Goal: Information Seeking & Learning: Learn about a topic

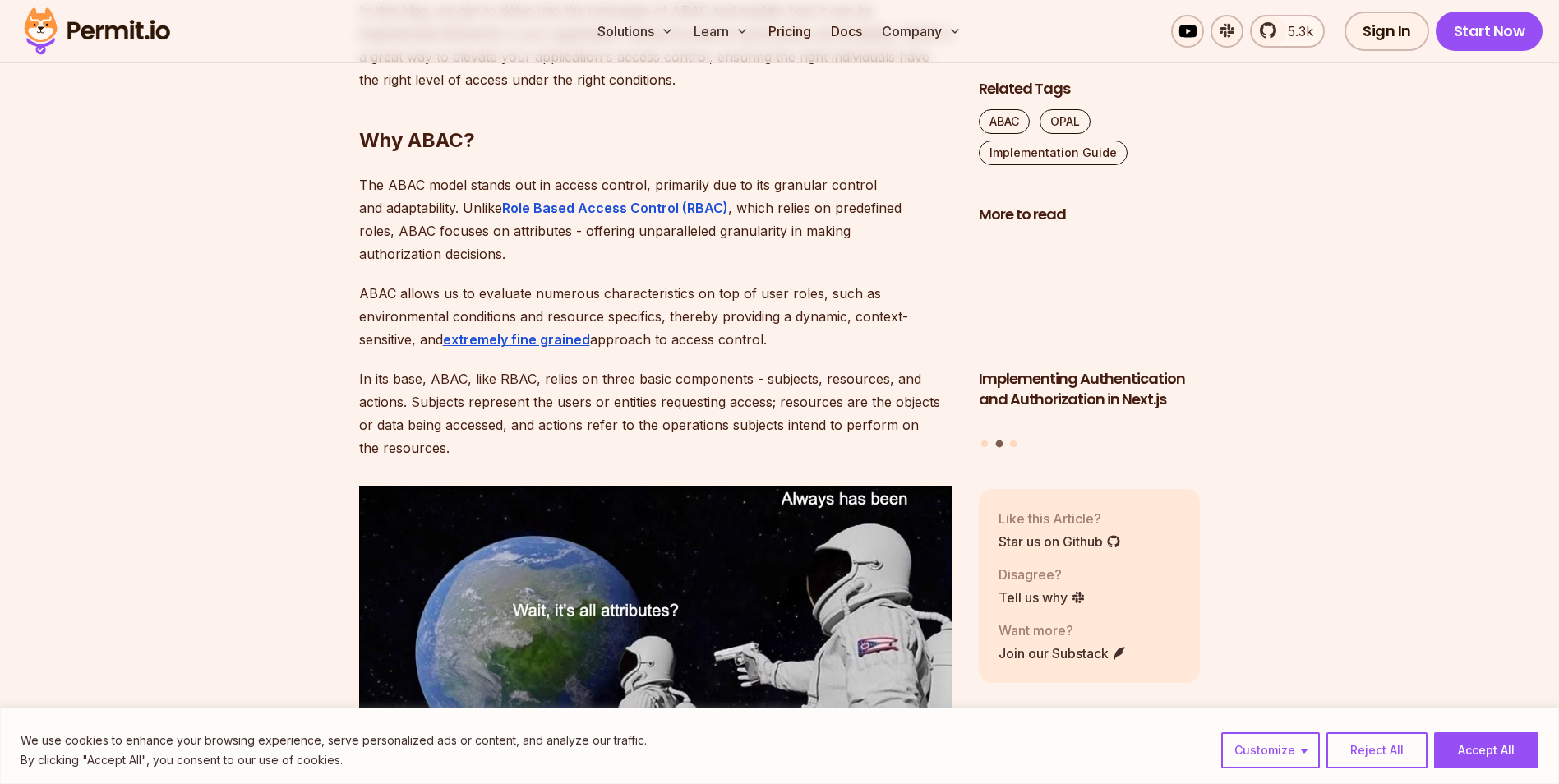
scroll to position [1315, 0]
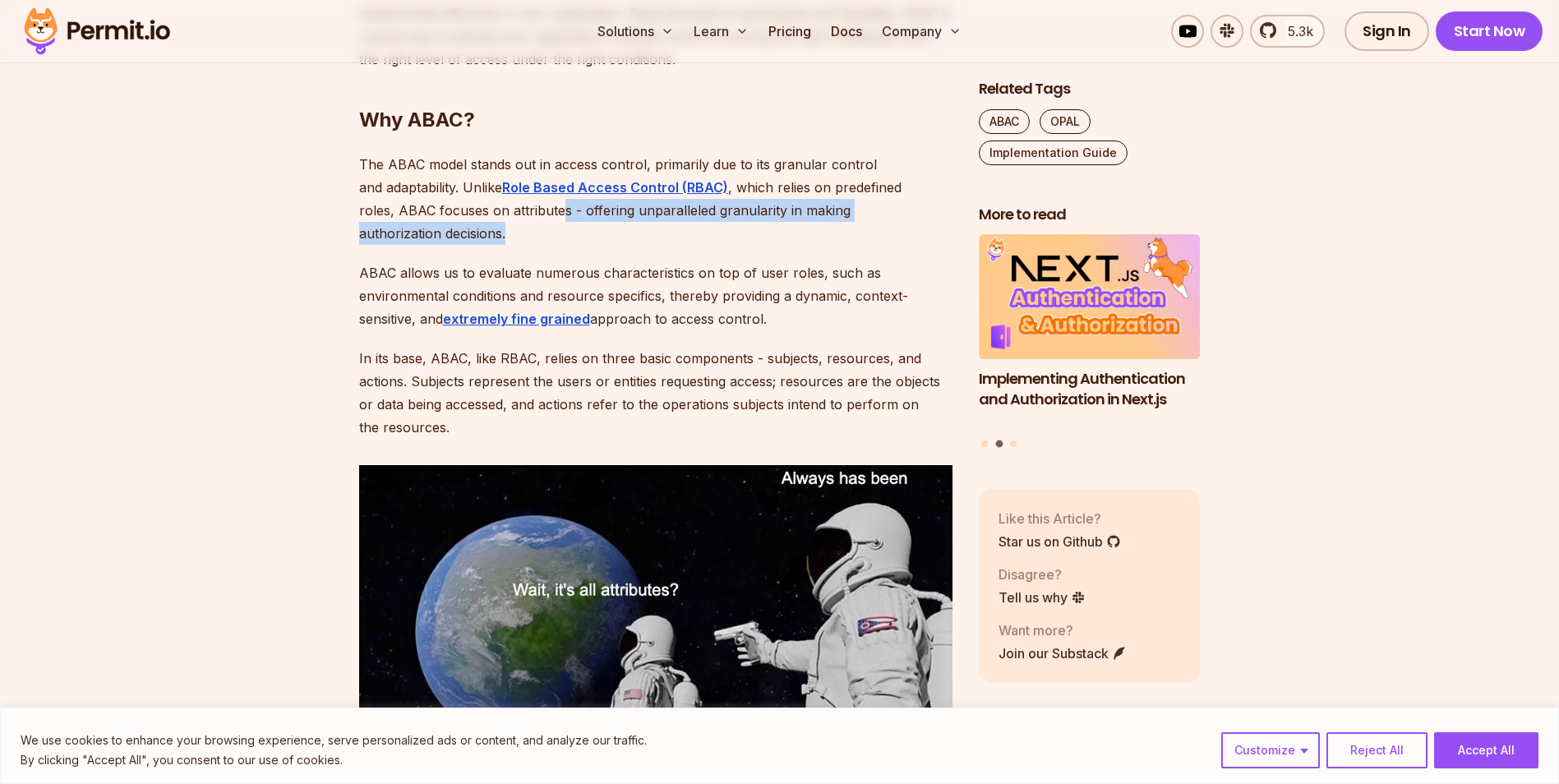
drag, startPoint x: 486, startPoint y: 209, endPoint x: 928, endPoint y: 207, distance: 442.0
click at [928, 207] on p "The ABAC model stands out in access control, primarily due to its granular cont…" at bounding box center [656, 198] width 594 height 92
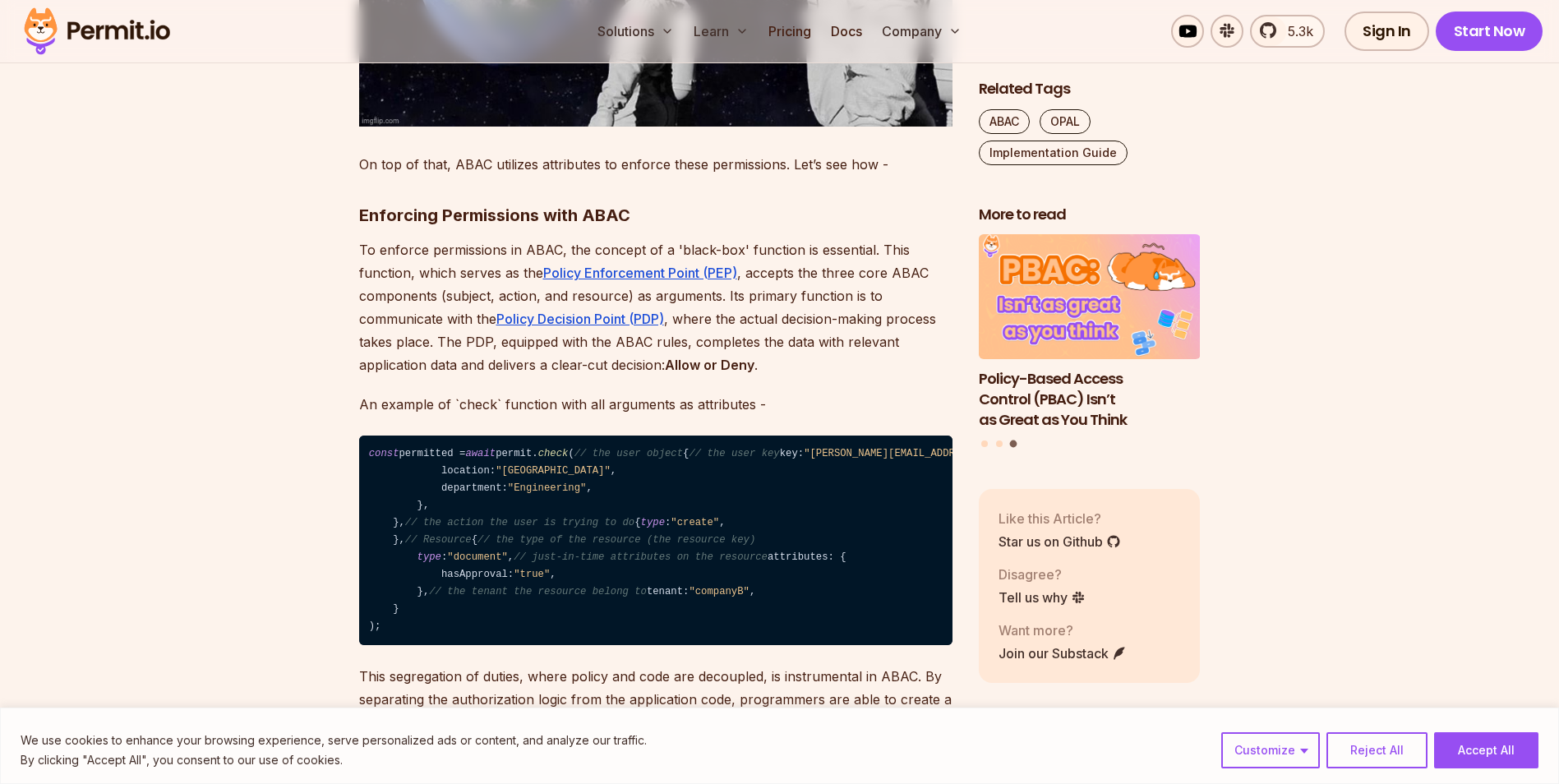
scroll to position [1972, 0]
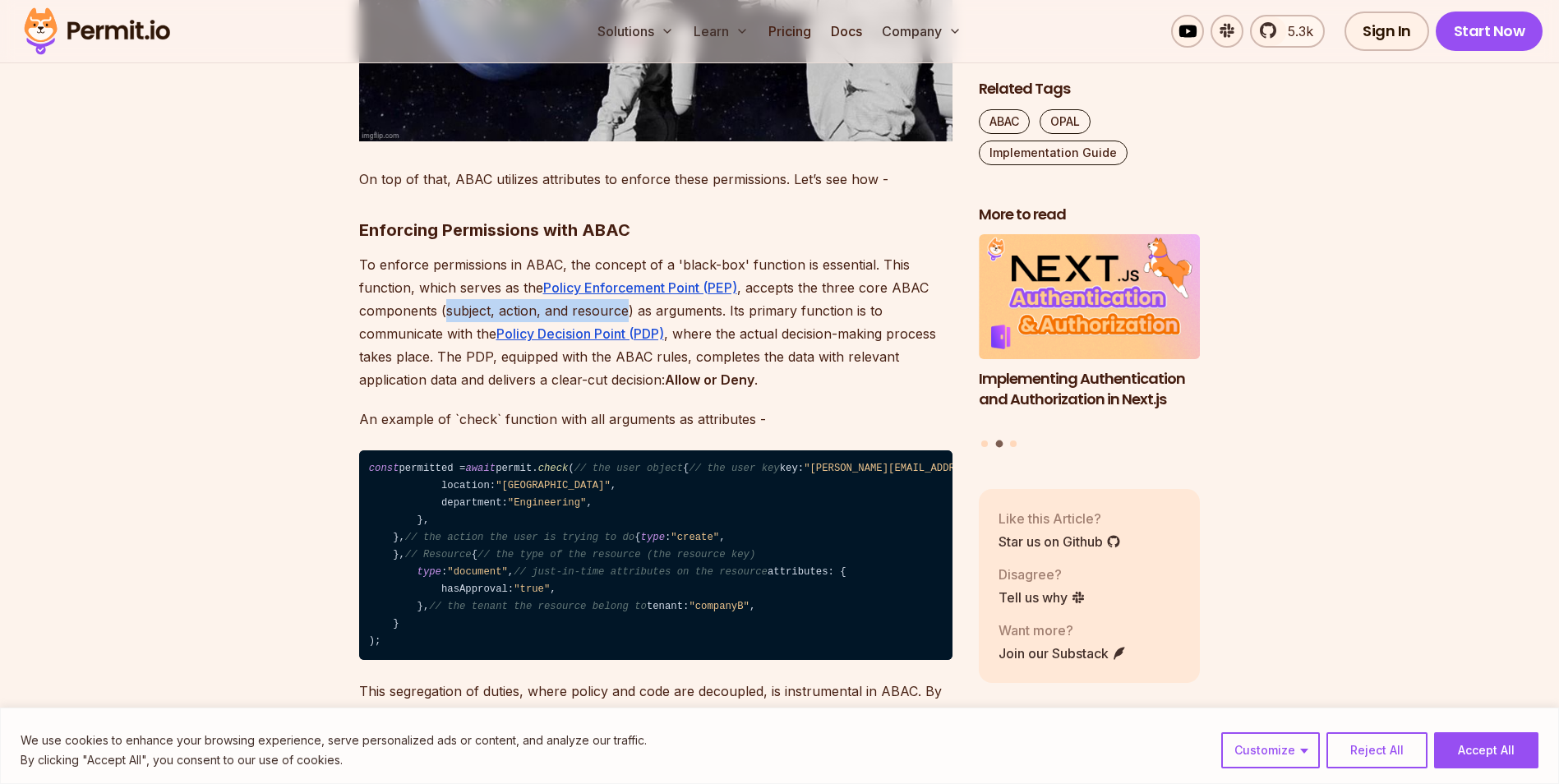
drag, startPoint x: 442, startPoint y: 284, endPoint x: 623, endPoint y: 284, distance: 181.0
click at [623, 284] on p "To enforce permissions in ABAC, the concept of a 'black-box' function is essent…" at bounding box center [656, 322] width 594 height 138
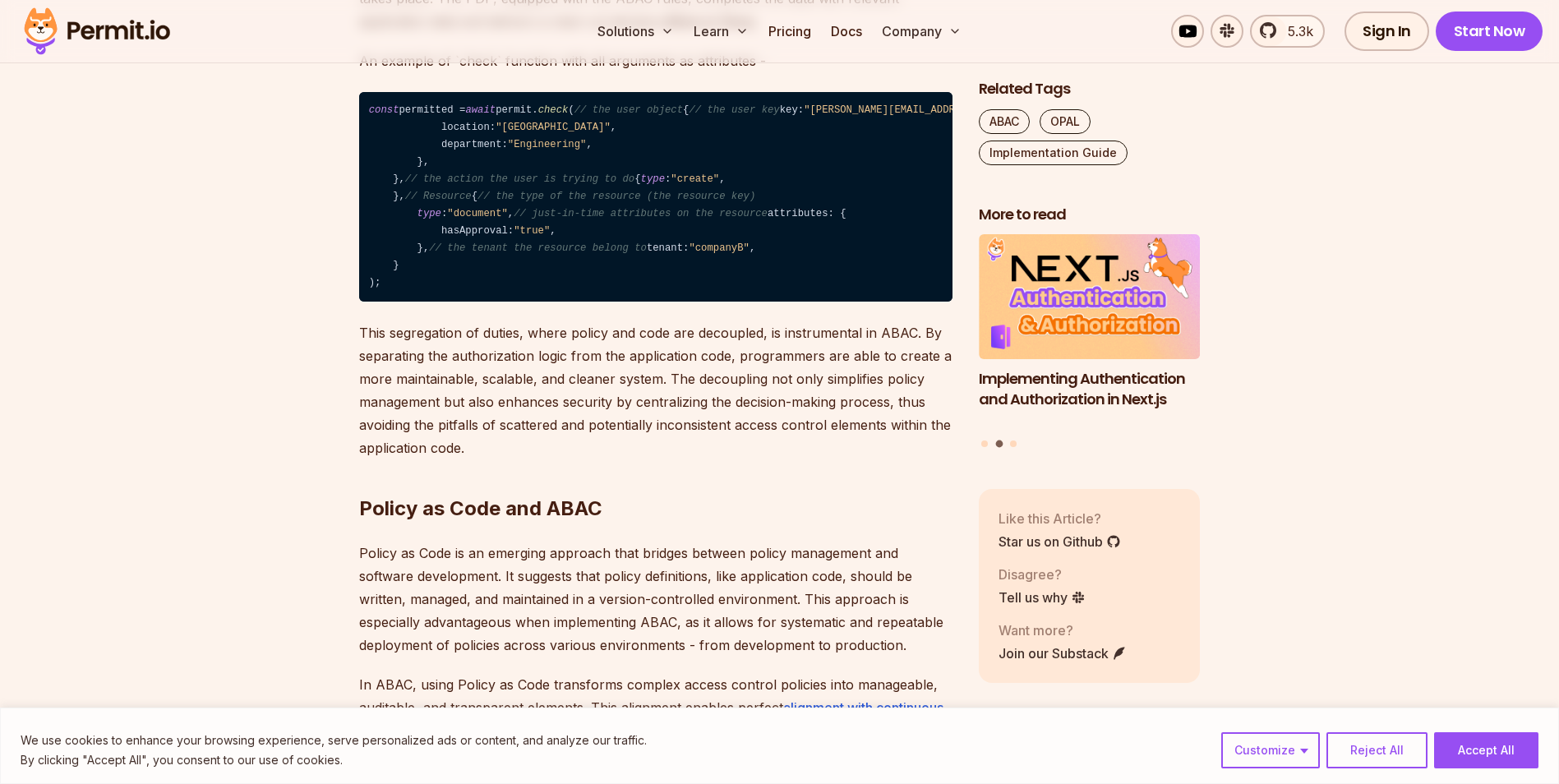
scroll to position [2301, 0]
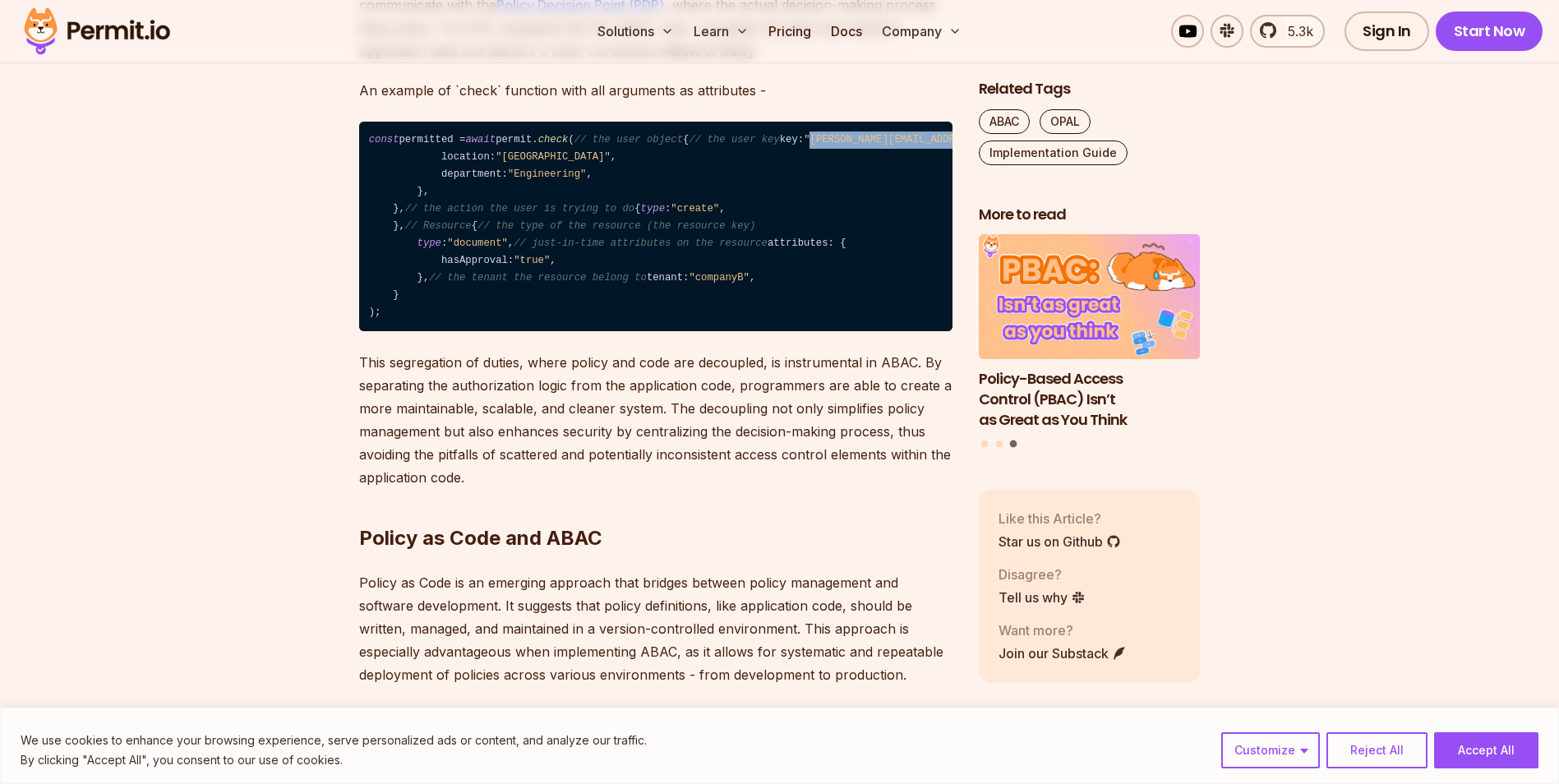
drag, startPoint x: 446, startPoint y: 186, endPoint x: 541, endPoint y: 182, distance: 95.1
click at [541, 182] on code "const permitted = await permit. check ( // the user object { // the user key ke…" at bounding box center [656, 226] width 594 height 210
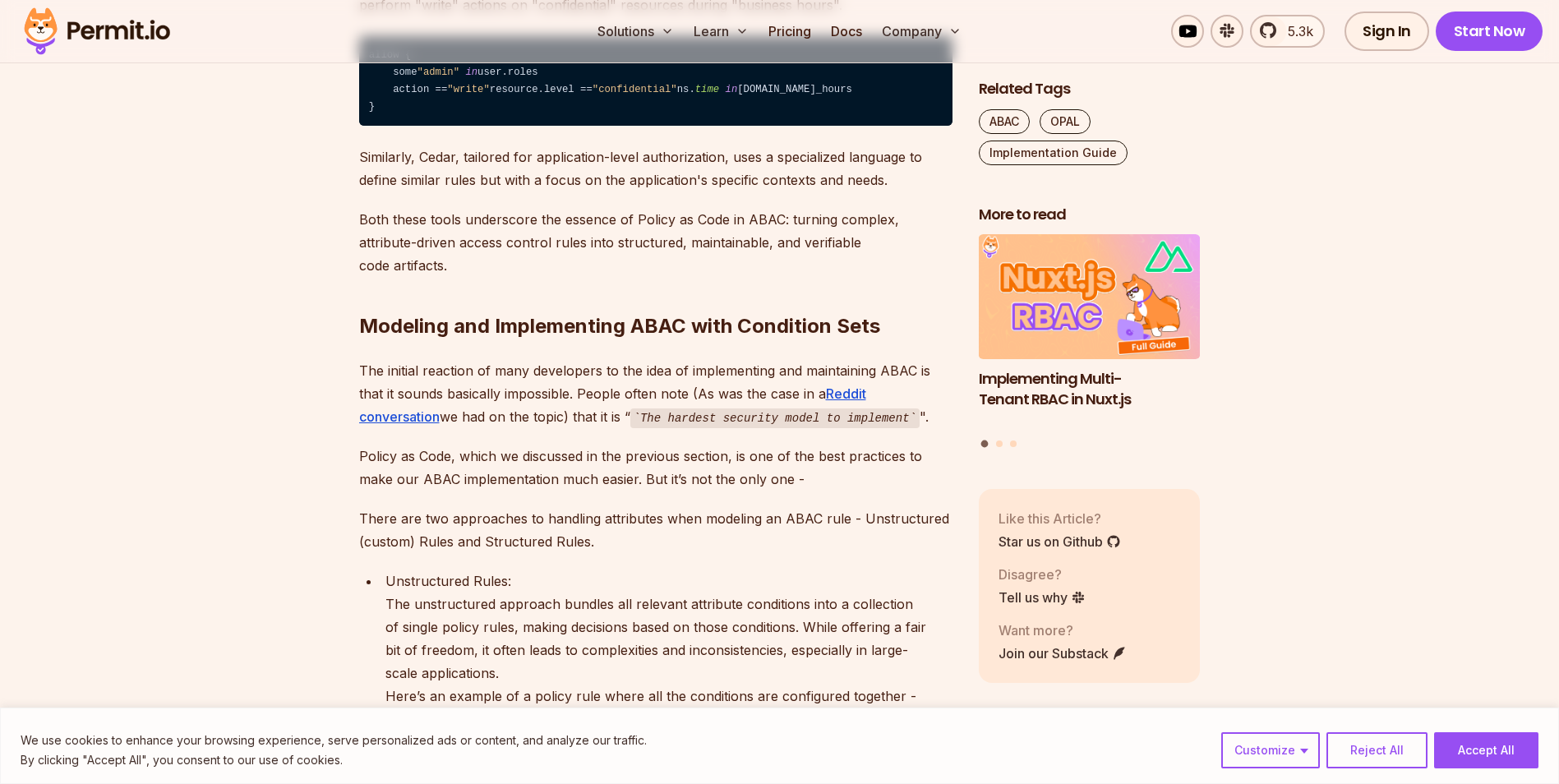
scroll to position [3369, 0]
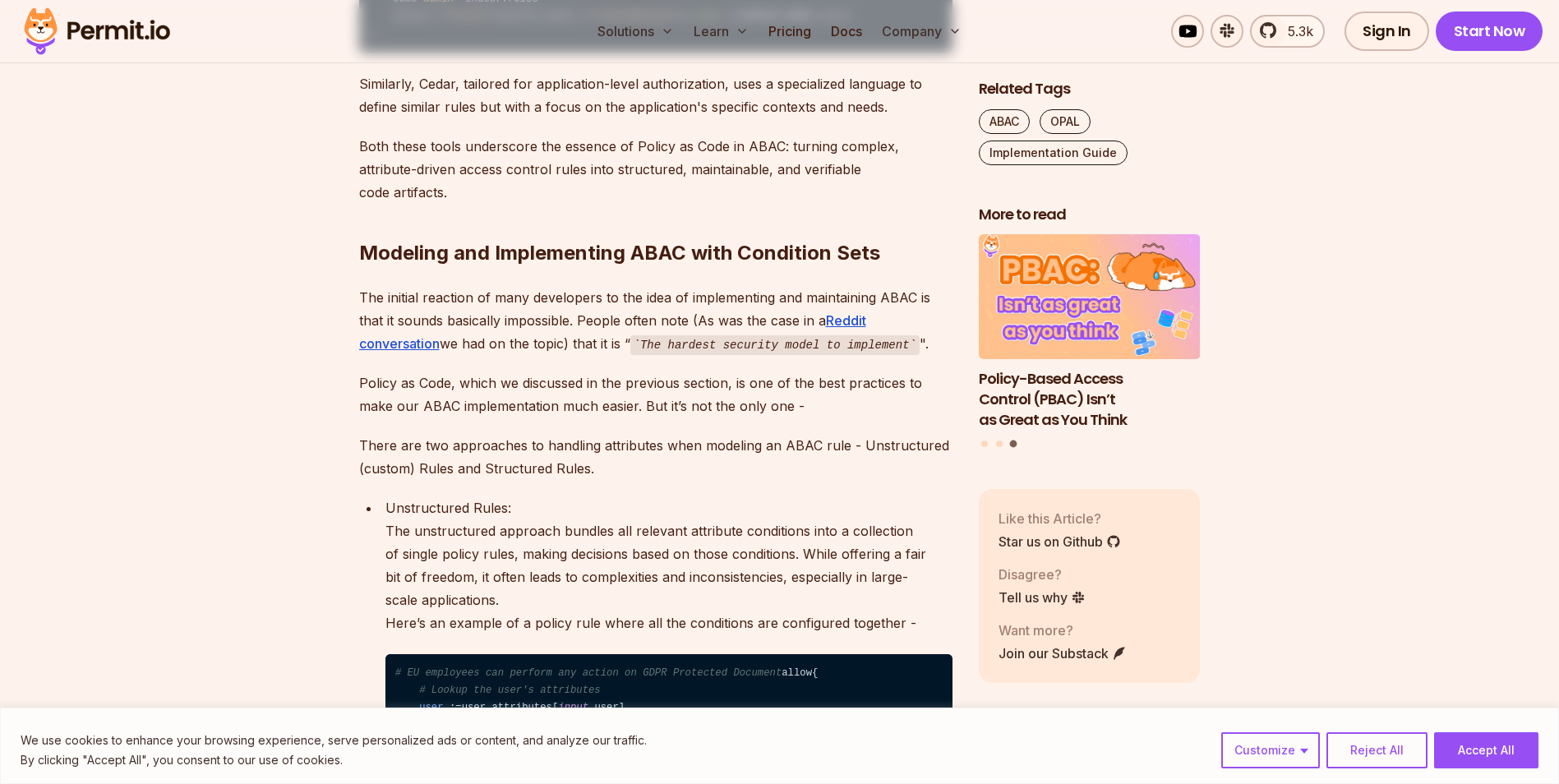
drag, startPoint x: 531, startPoint y: 130, endPoint x: 858, endPoint y: 166, distance: 329.0
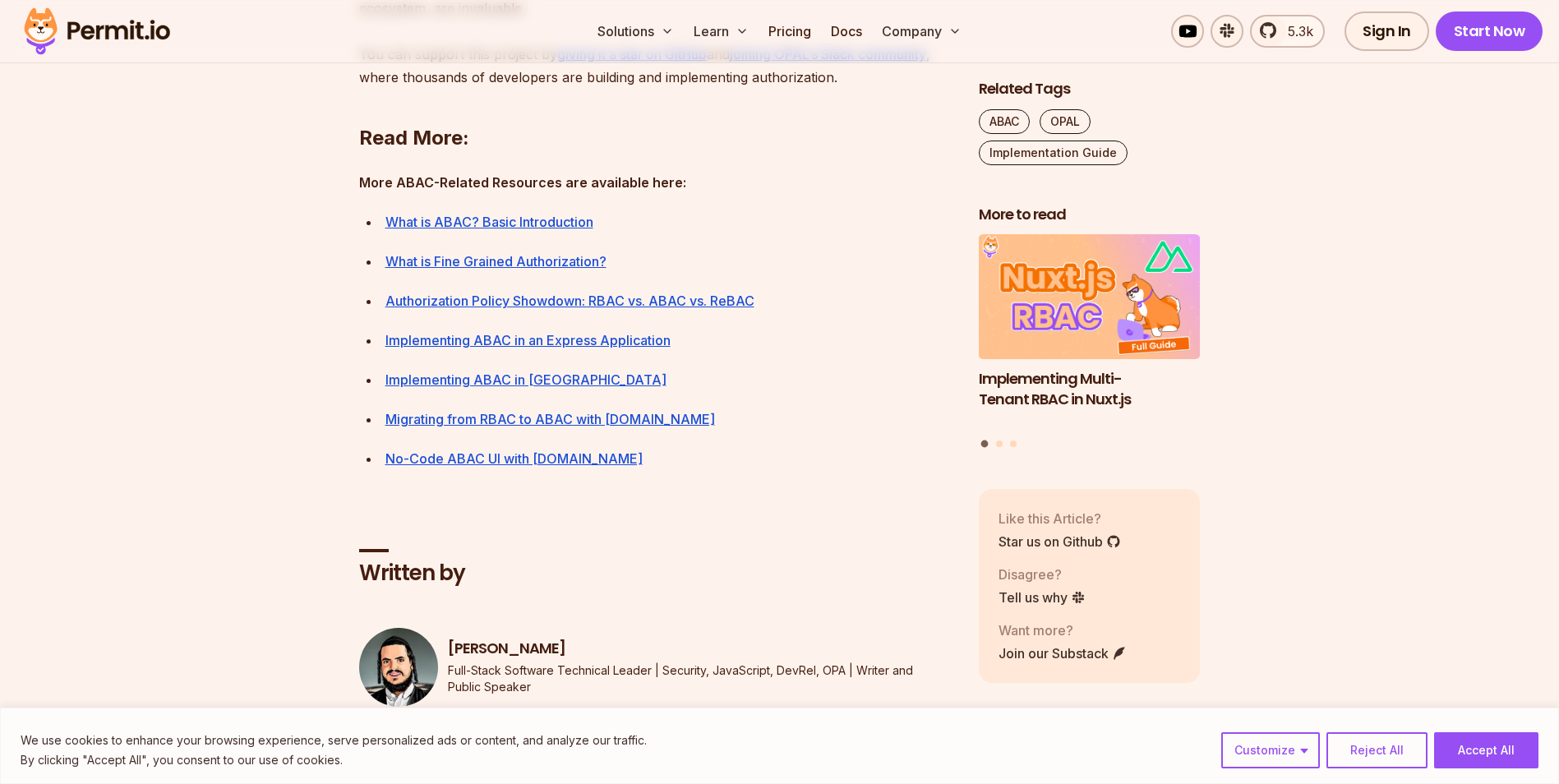
scroll to position [8217, 0]
